Goal: Information Seeking & Learning: Learn about a topic

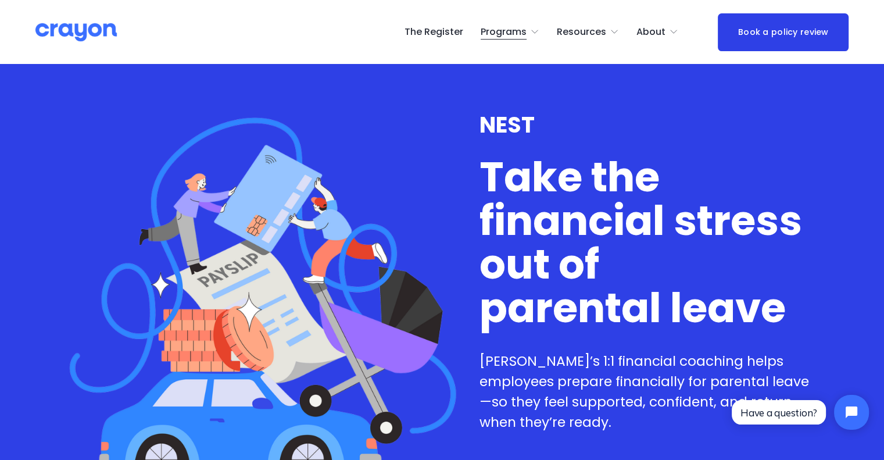
click at [0, 0] on span "Restart: Redundancy" at bounding box center [0, 0] width 0 height 0
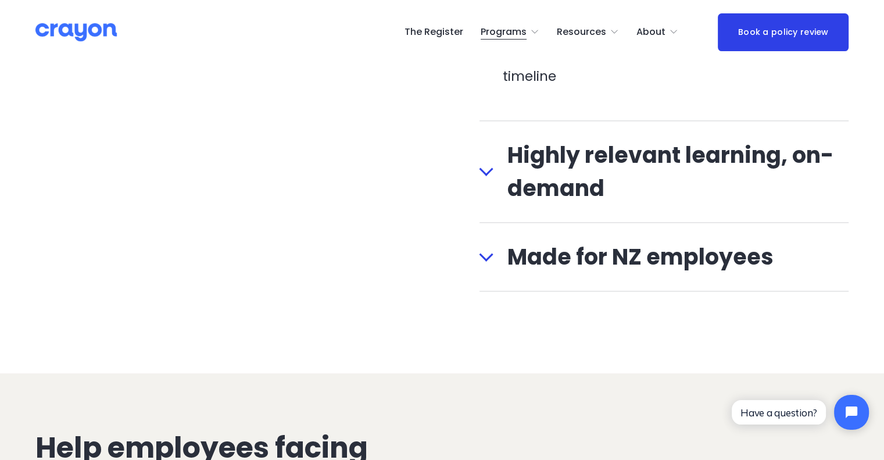
scroll to position [1453, 0]
click at [485, 175] on div at bounding box center [487, 168] width 14 height 14
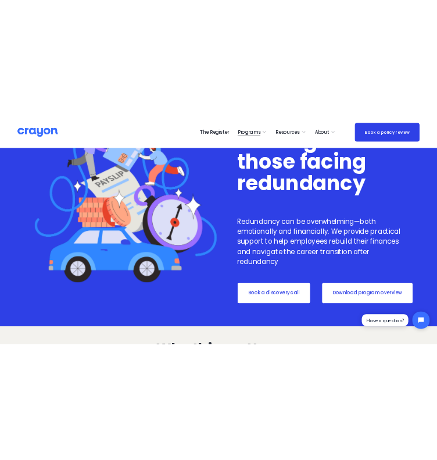
scroll to position [0, 0]
